Goal: Task Accomplishment & Management: Use online tool/utility

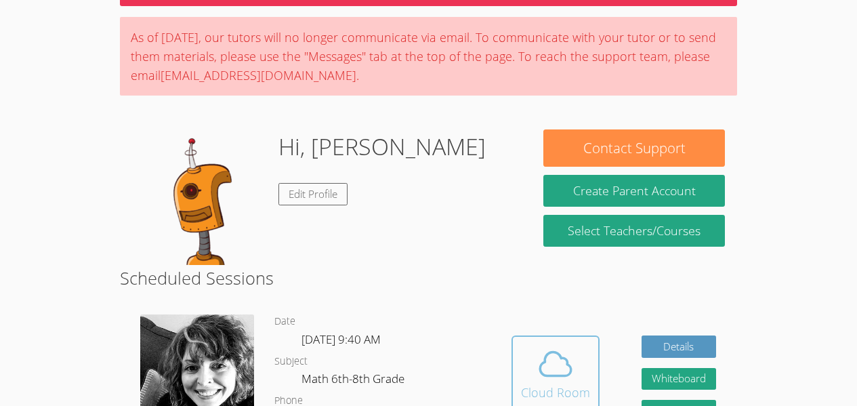
scroll to position [91, 0]
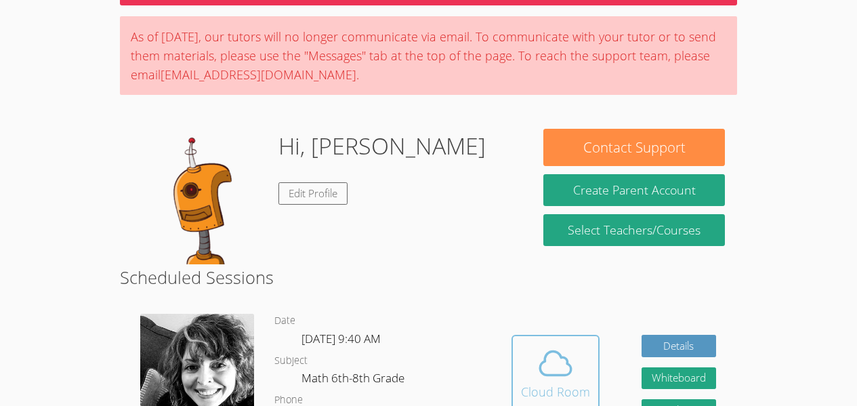
click at [556, 373] on icon at bounding box center [556, 363] width 38 height 38
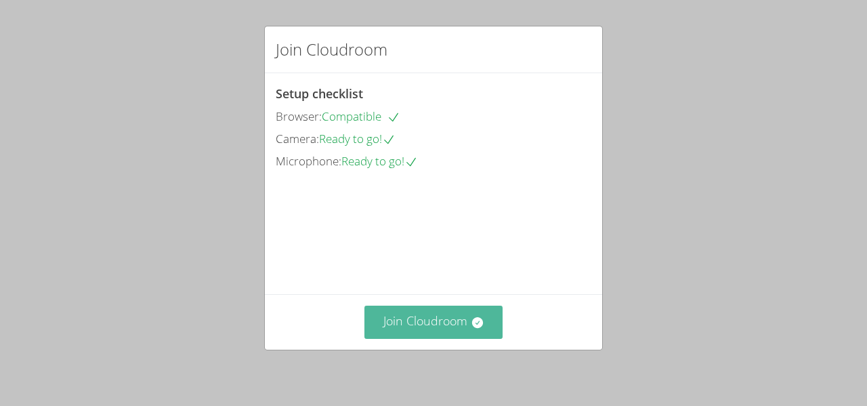
click at [426, 323] on button "Join Cloudroom" at bounding box center [434, 322] width 139 height 33
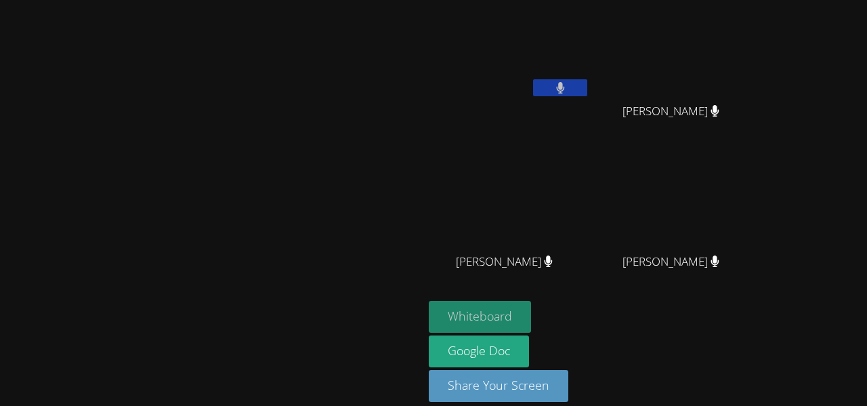
click at [531, 313] on button "Whiteboard" at bounding box center [480, 317] width 102 height 32
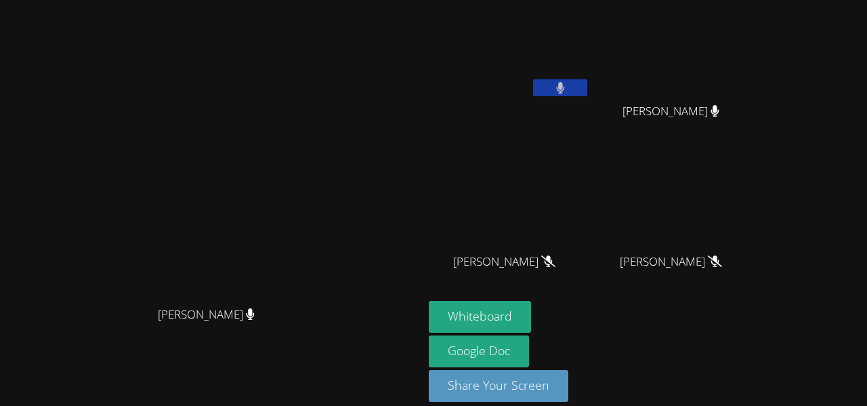
click at [588, 86] on button at bounding box center [560, 87] width 54 height 17
click at [588, 92] on button at bounding box center [560, 87] width 54 height 17
click at [565, 86] on icon at bounding box center [560, 88] width 9 height 12
click at [568, 86] on icon at bounding box center [561, 88] width 14 height 12
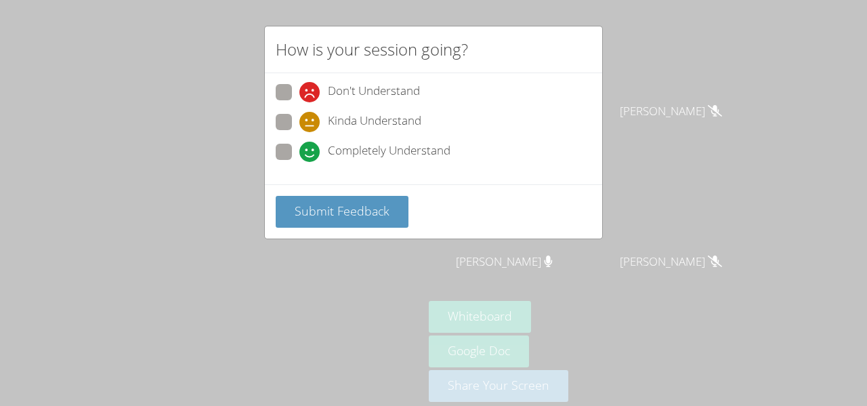
click at [283, 161] on label "Completely Understand" at bounding box center [363, 153] width 175 height 18
click at [300, 155] on input "Completely Understand" at bounding box center [306, 150] width 12 height 12
radio input "true"
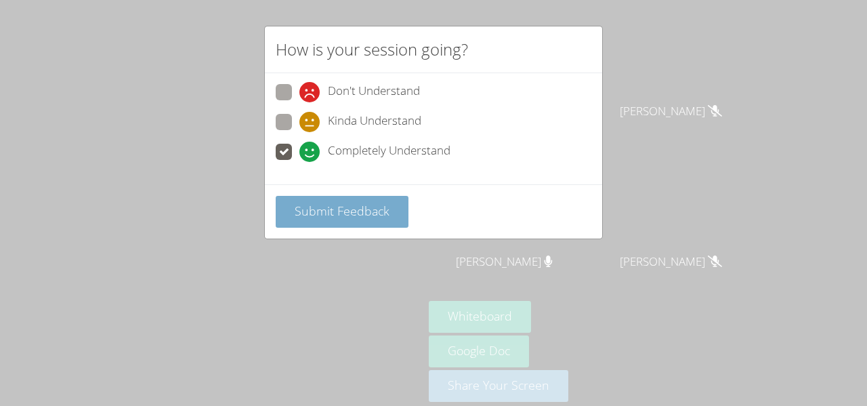
click at [323, 220] on button "Submit Feedback" at bounding box center [342, 212] width 133 height 32
